Goal: Submit feedback/report problem

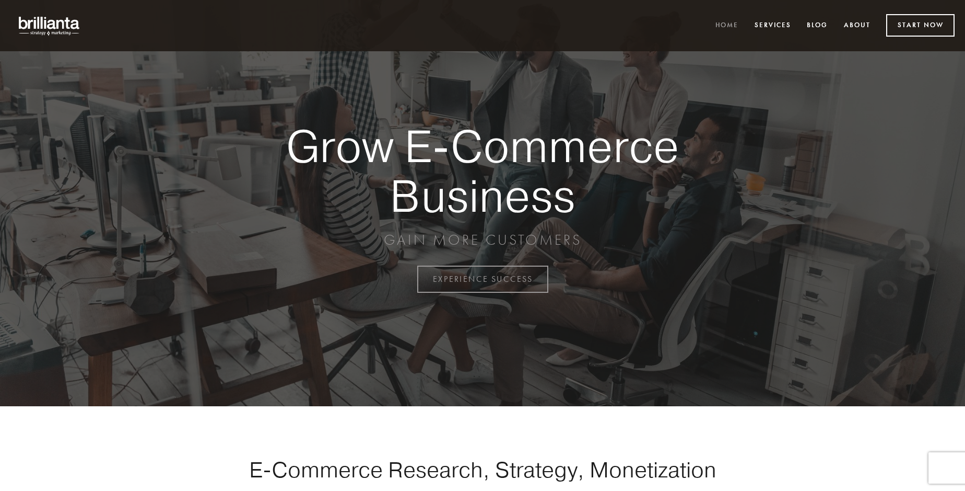
scroll to position [2738, 0]
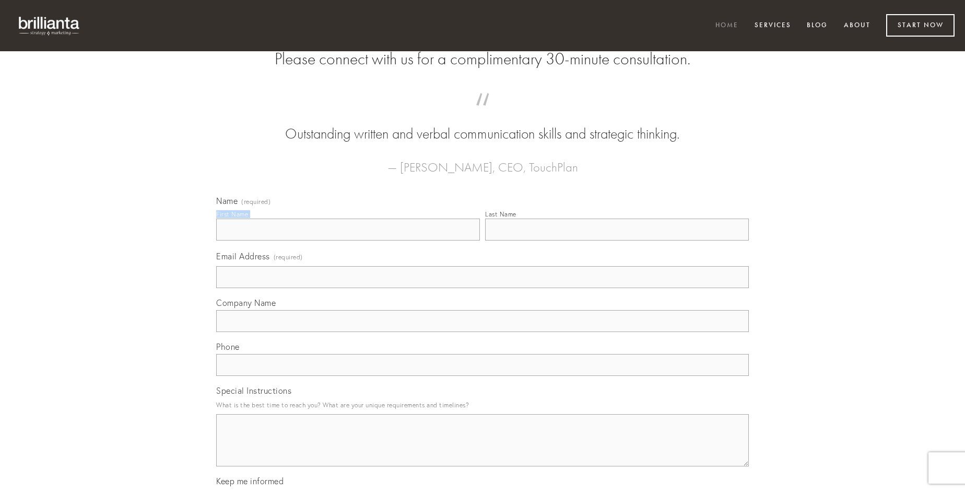
type input "[PERSON_NAME]"
click at [617, 240] on input "Last Name" at bounding box center [617, 229] width 264 height 22
type input "[PERSON_NAME]"
click at [483, 288] on input "Email Address (required)" at bounding box center [482, 277] width 533 height 22
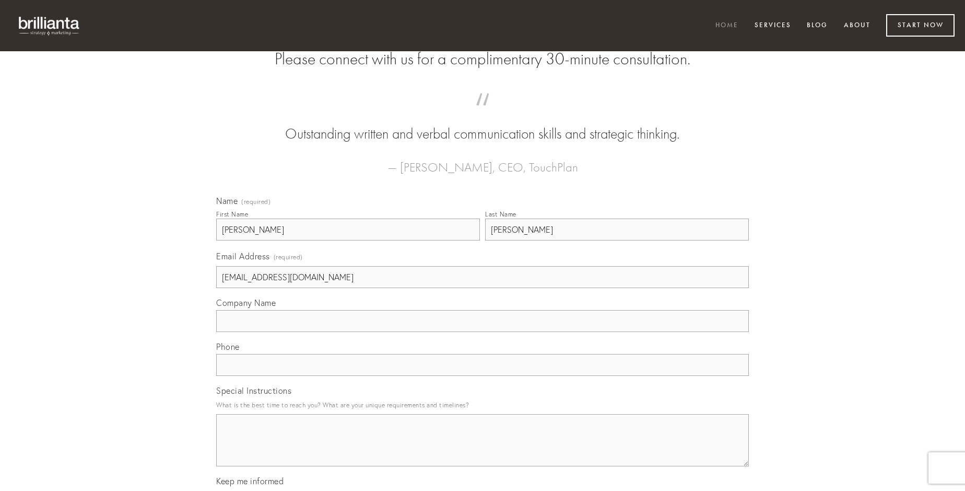
type input "[EMAIL_ADDRESS][DOMAIN_NAME]"
click at [483, 332] on input "Company Name" at bounding box center [482, 321] width 533 height 22
type input "cubitum"
click at [483, 376] on input "text" at bounding box center [482, 365] width 533 height 22
click at [483, 449] on textarea "Special Instructions" at bounding box center [482, 440] width 533 height 52
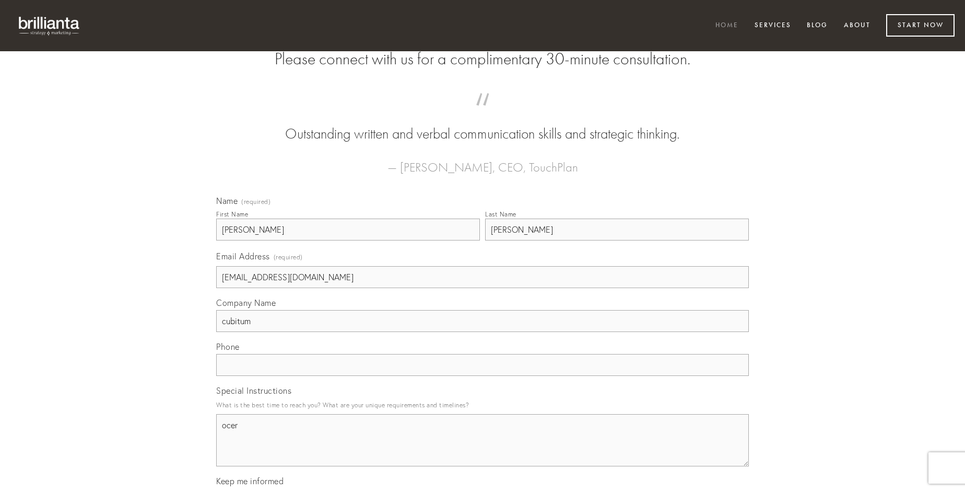
type textarea "ocer"
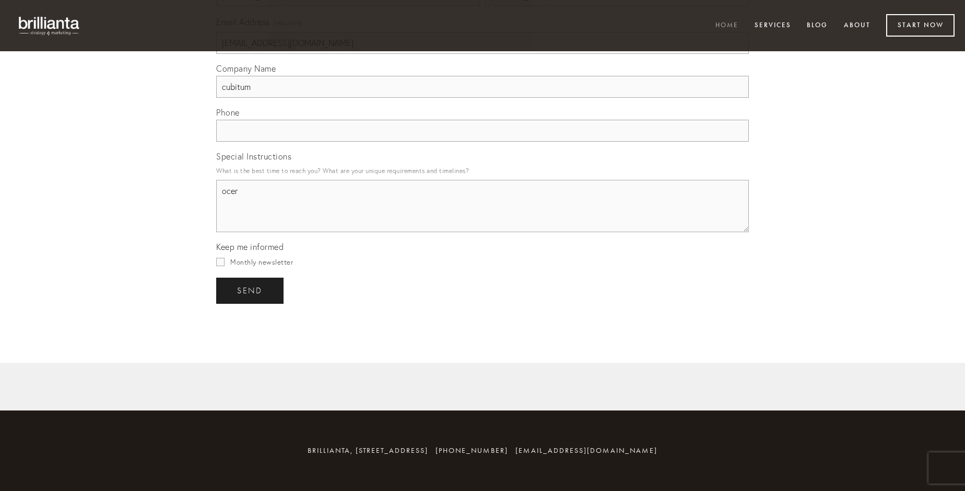
click at [251, 290] on span "send" at bounding box center [250, 290] width 26 height 9
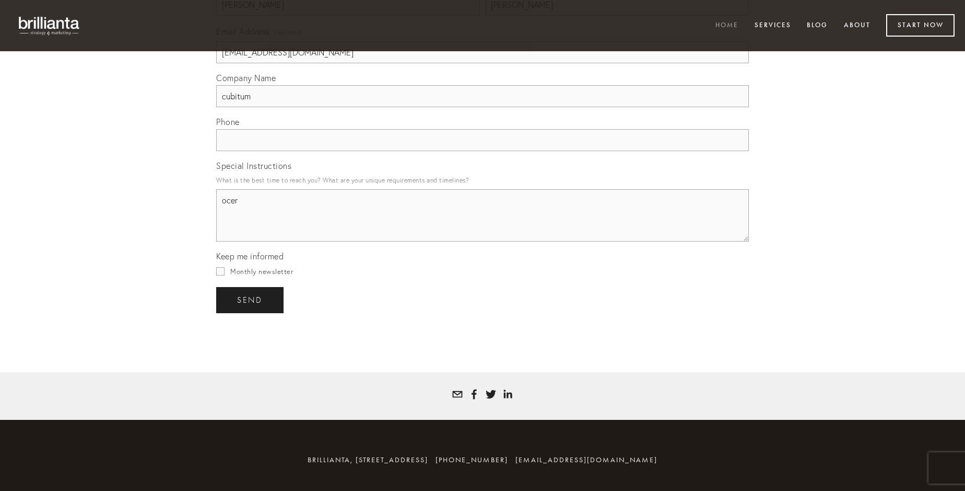
scroll to position [2708, 0]
